Goal: Task Accomplishment & Management: Use online tool/utility

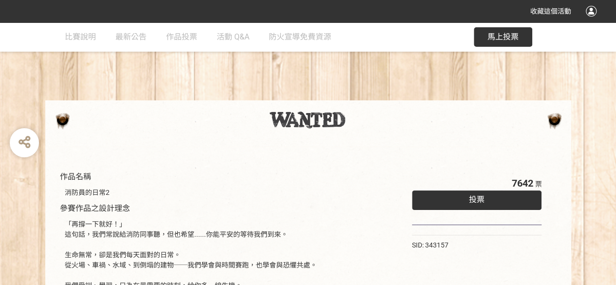
click at [481, 196] on span "投票" at bounding box center [477, 199] width 16 height 9
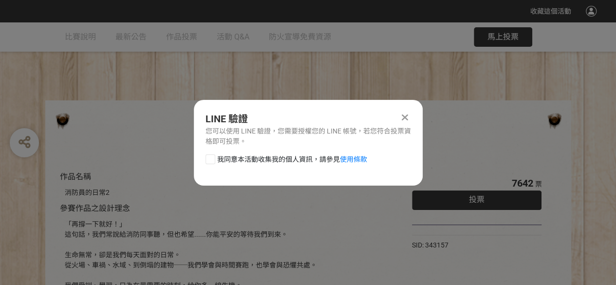
click at [224, 156] on span "我同意本活動收集我的個人資訊，請參見 使用條款" at bounding box center [292, 159] width 150 height 10
click at [212, 156] on input "我同意本活動收集我的個人資訊，請參見 使用條款" at bounding box center [209, 159] width 6 height 6
checkbox input "false"
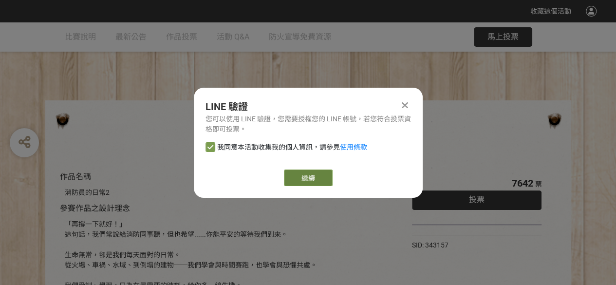
click at [315, 180] on link "繼續" at bounding box center [308, 177] width 49 height 17
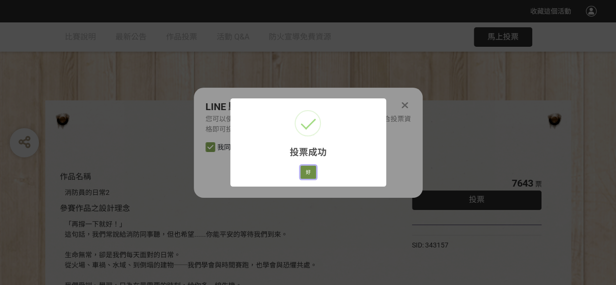
click at [314, 173] on button "好" at bounding box center [308, 173] width 16 height 14
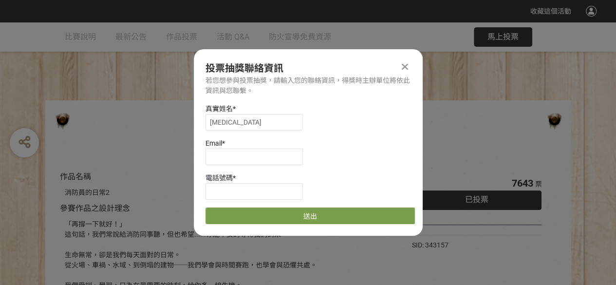
click at [406, 70] on icon at bounding box center [405, 67] width 6 height 10
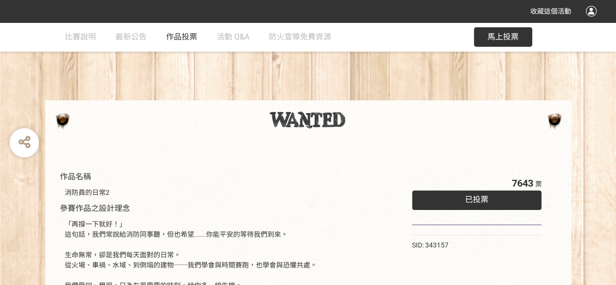
click at [181, 39] on span "作品投票" at bounding box center [181, 36] width 31 height 9
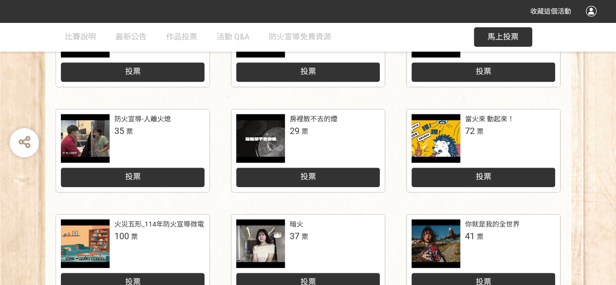
scroll to position [487, 0]
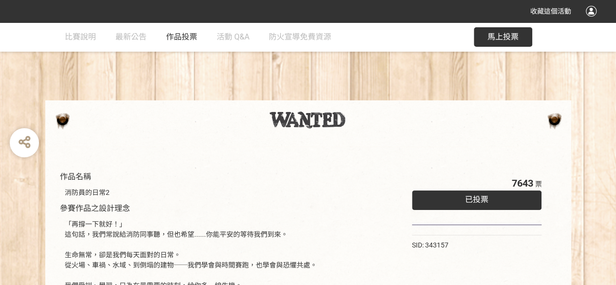
click at [190, 35] on span "作品投票" at bounding box center [181, 36] width 31 height 9
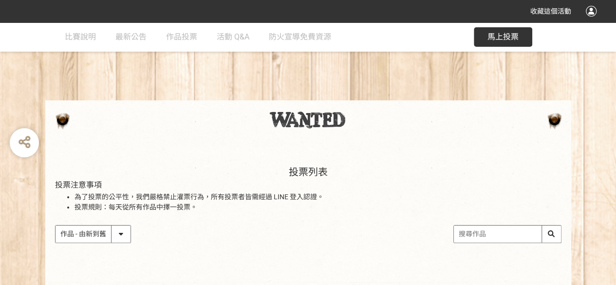
click at [121, 234] on select "作品 - 由新到舊 作品 - 由舊到新 票數 - 由多到少 票數 - 由少到多" at bounding box center [93, 233] width 75 height 17
select select "vote"
click at [56, 225] on select "作品 - 由新到舊 作品 - 由舊到新 票數 - 由多到少 票數 - 由少到多" at bounding box center [93, 233] width 75 height 17
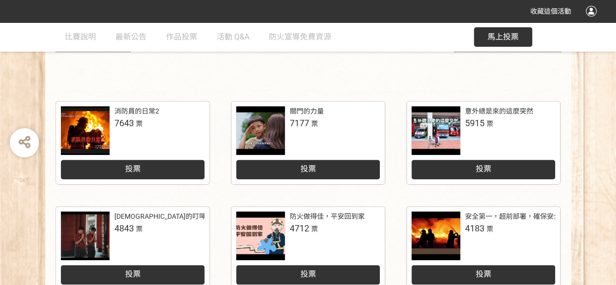
scroll to position [244, 0]
